Goal: Task Accomplishment & Management: Manage account settings

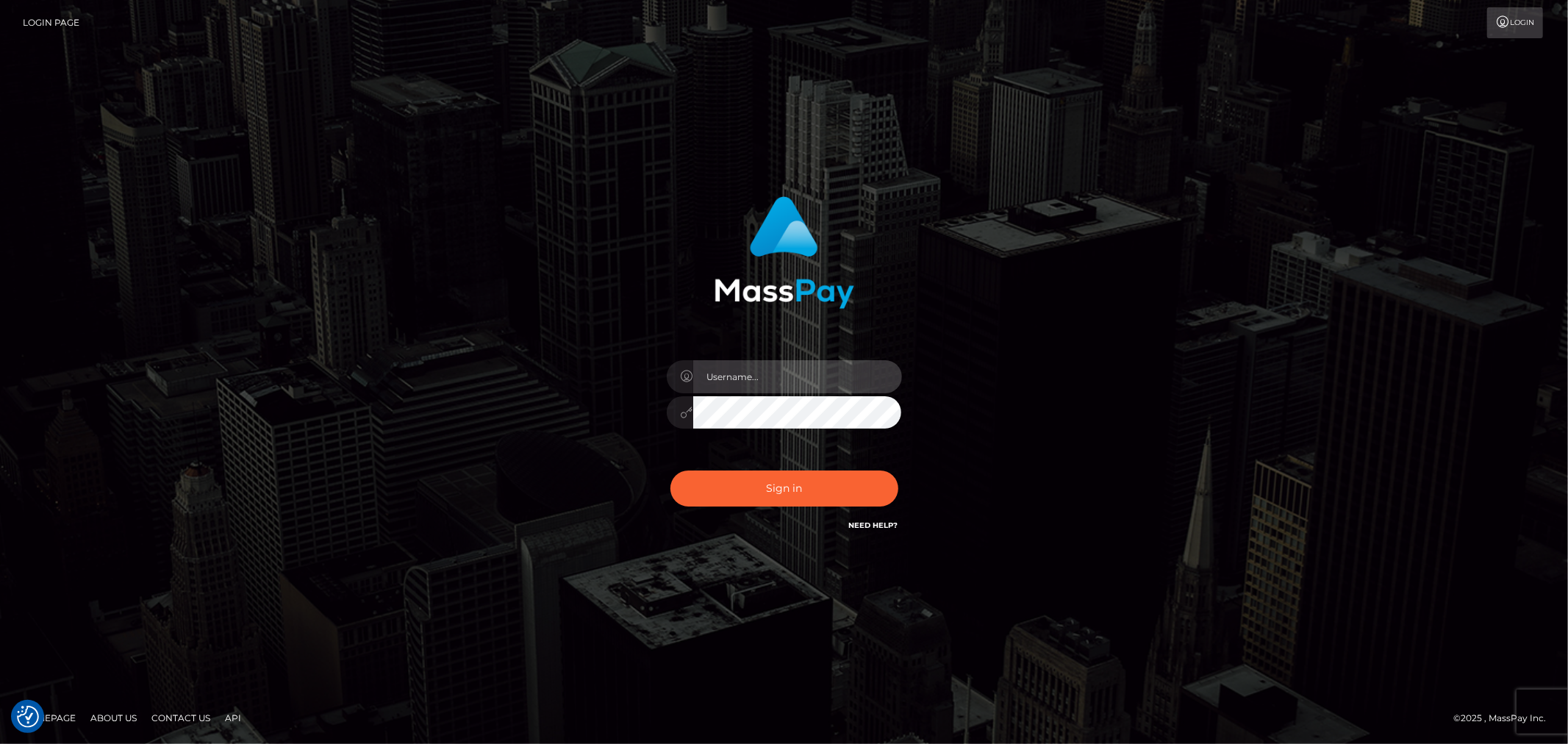
click at [784, 378] on input "text" at bounding box center [797, 376] width 209 height 33
type input "Raymundo.xcite"
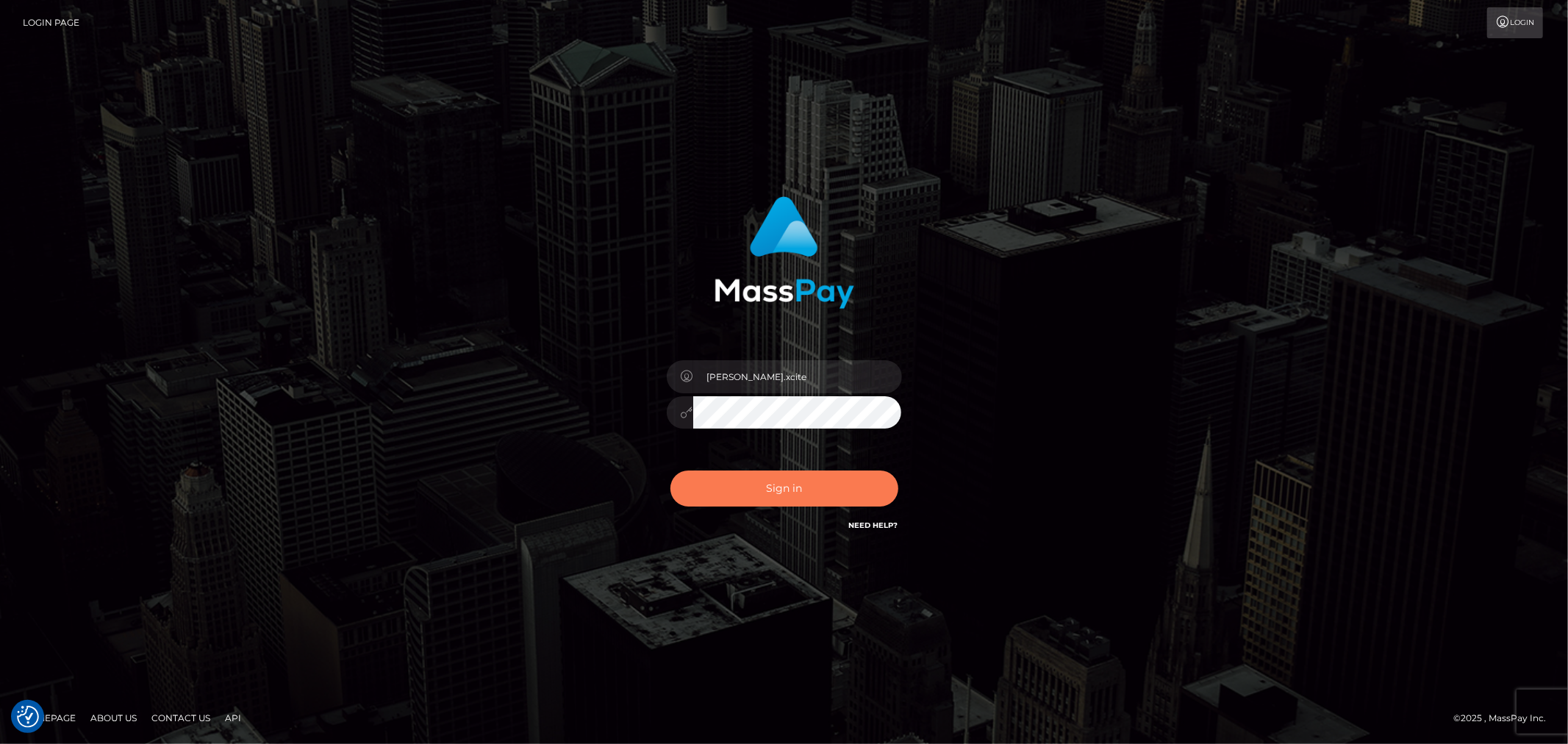
click at [797, 487] on button "Sign in" at bounding box center [784, 488] width 228 height 36
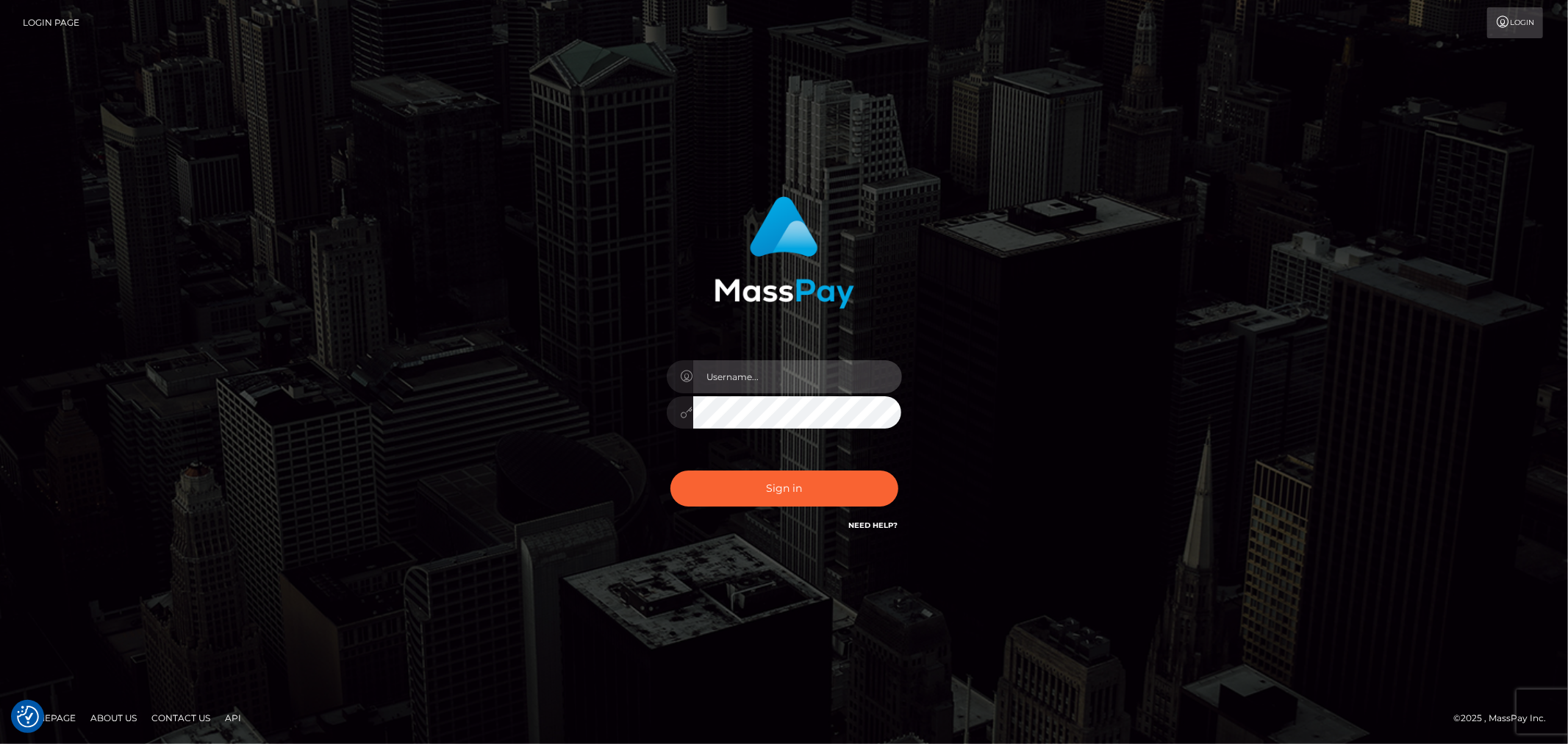
click at [816, 377] on input "text" at bounding box center [797, 376] width 209 height 33
type input "Raymundo.xcite"
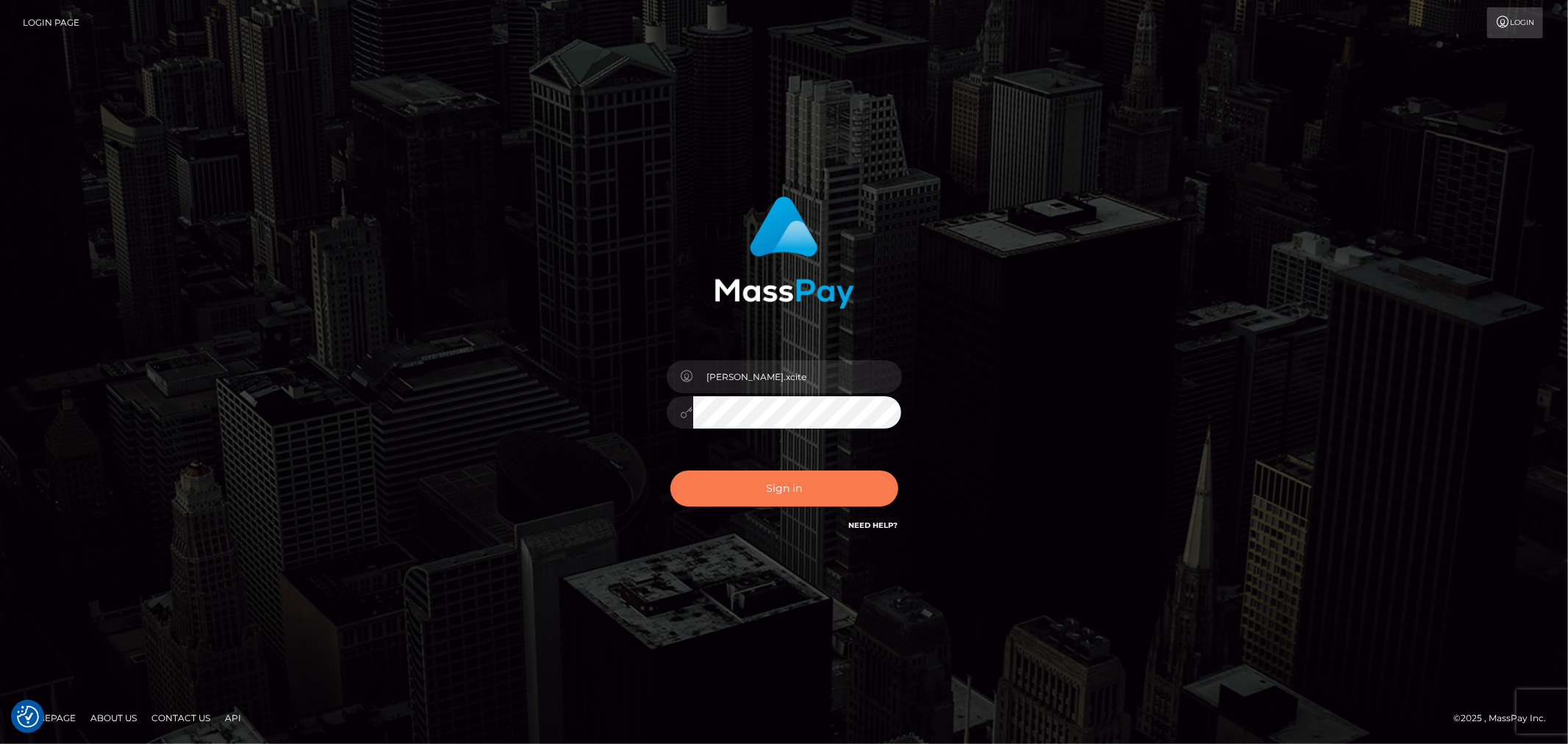
click at [821, 479] on button "Sign in" at bounding box center [784, 488] width 228 height 36
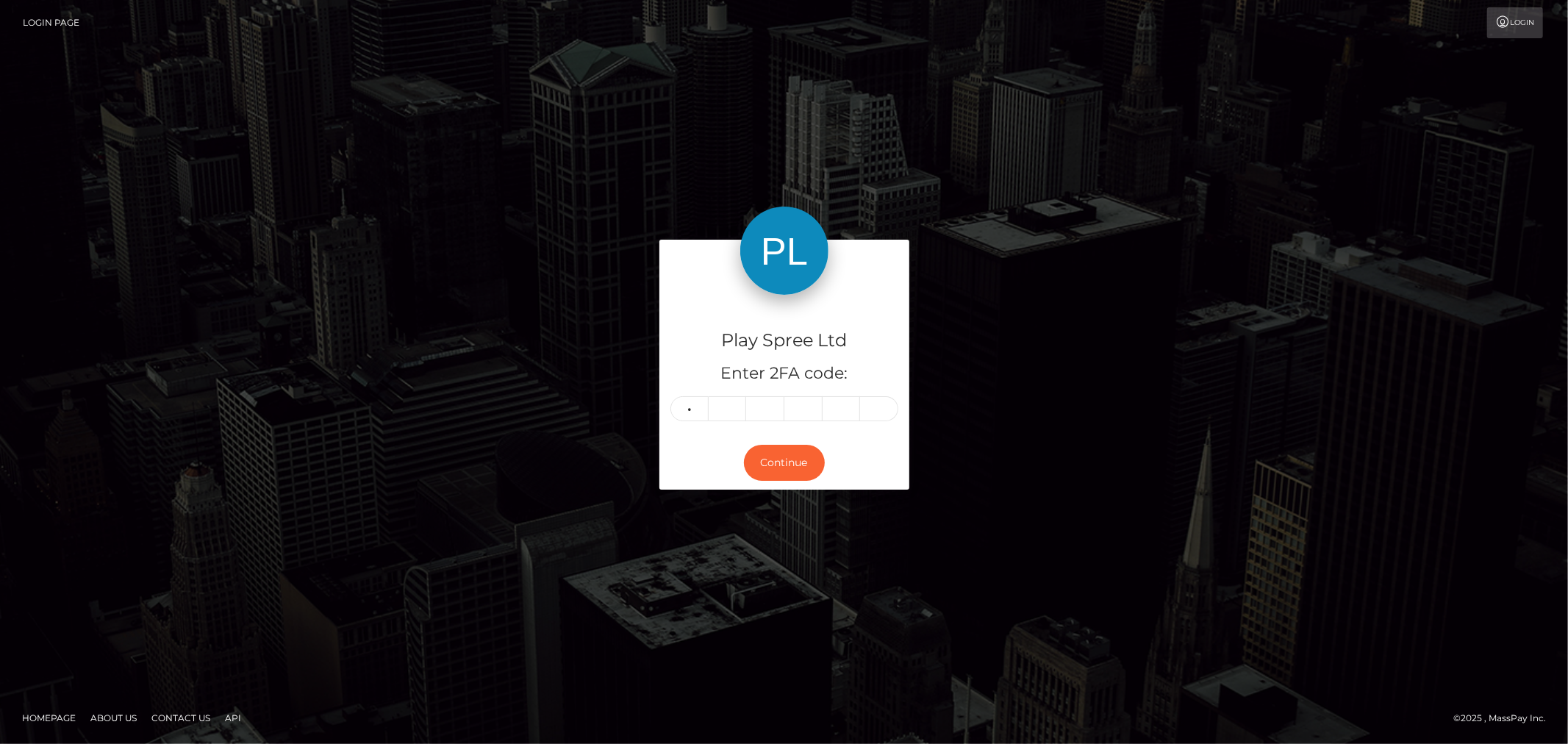
type input "2"
type input "8"
type input "0"
type input "4"
type input "0"
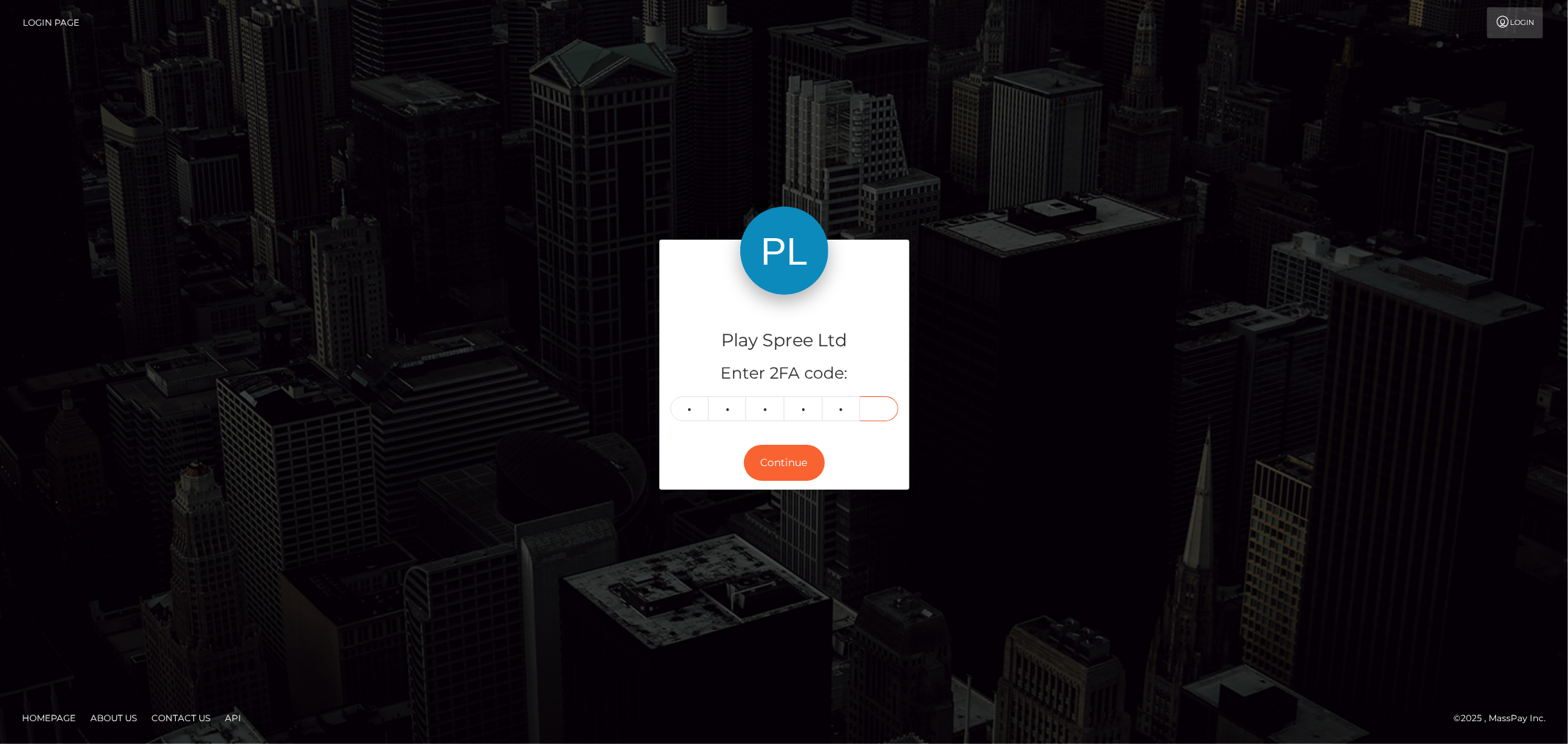
type input "0"
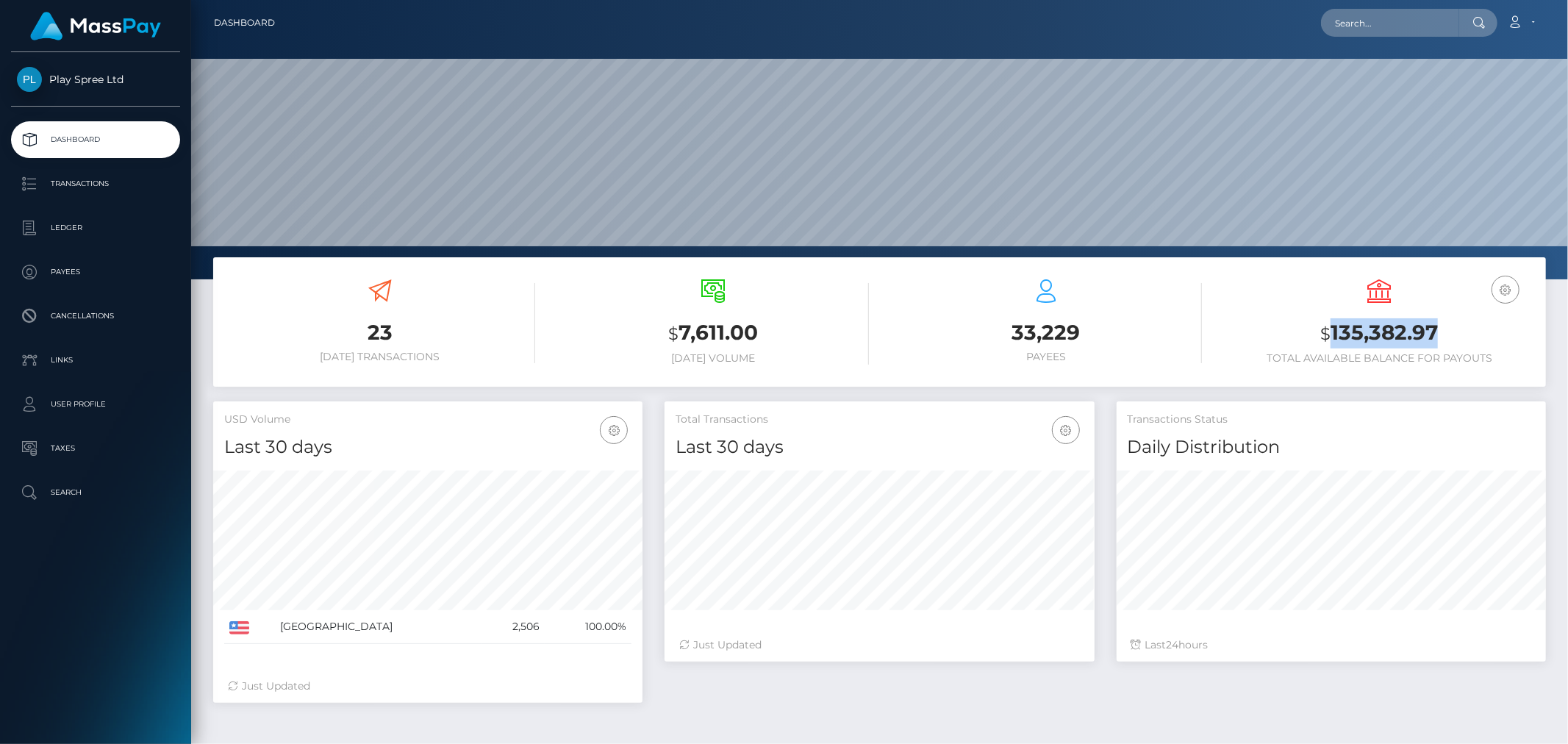
scroll to position [260, 429]
